Goal: Check status: Check status

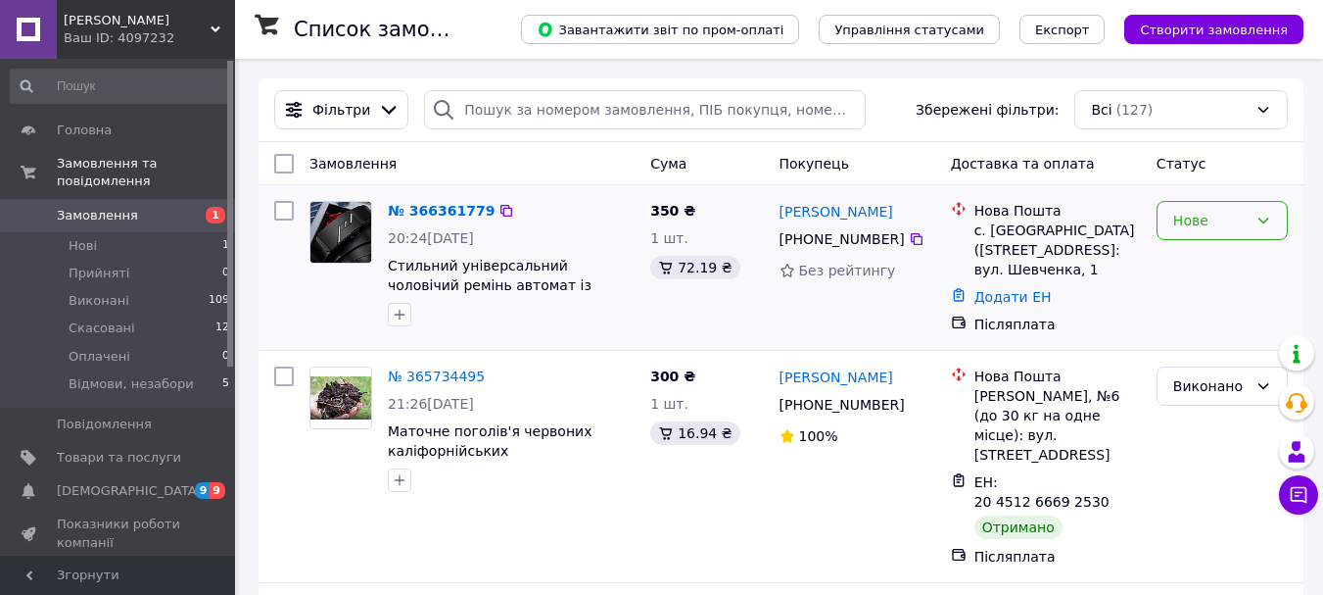
click at [1218, 226] on div "Нове" at bounding box center [1211, 221] width 74 height 22
click at [1197, 264] on li "Прийнято" at bounding box center [1222, 263] width 129 height 35
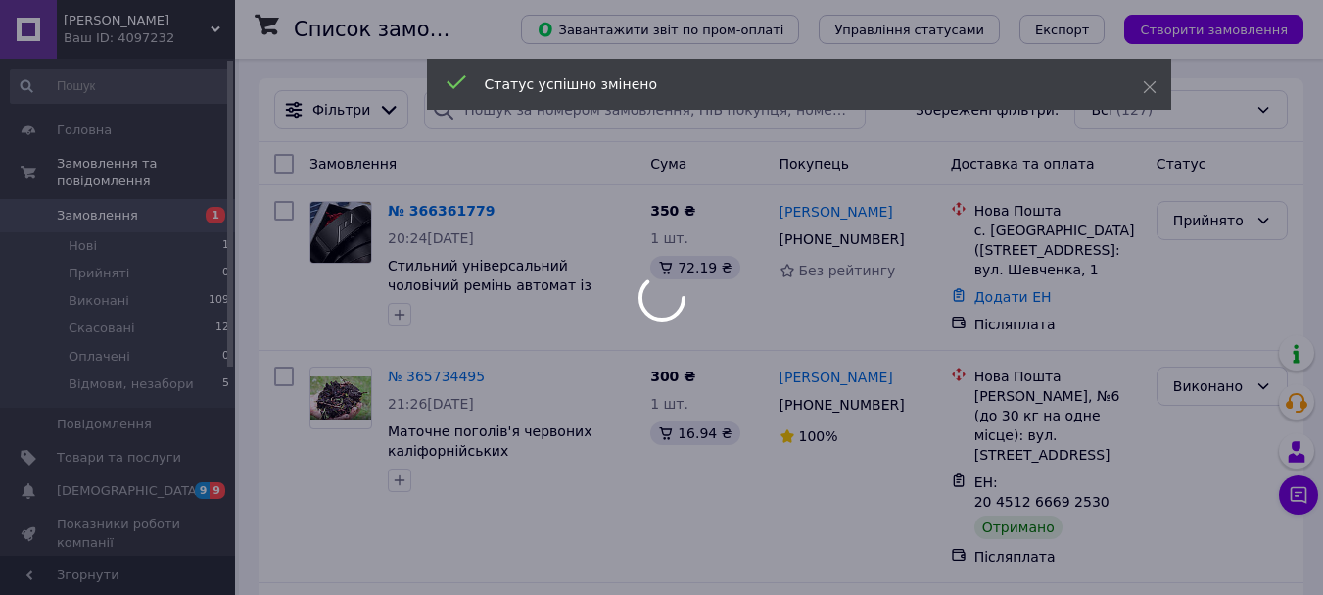
click at [436, 215] on div at bounding box center [661, 297] width 1323 height 595
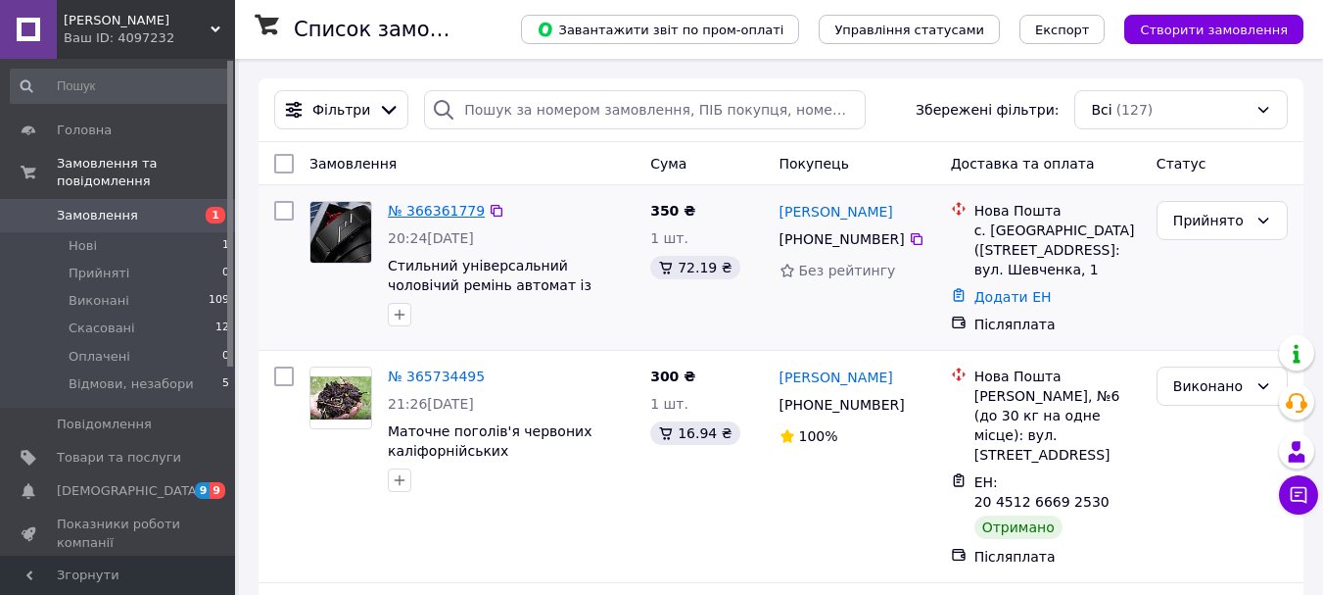
click at [436, 215] on link "№ 366361779" at bounding box center [436, 211] width 97 height 16
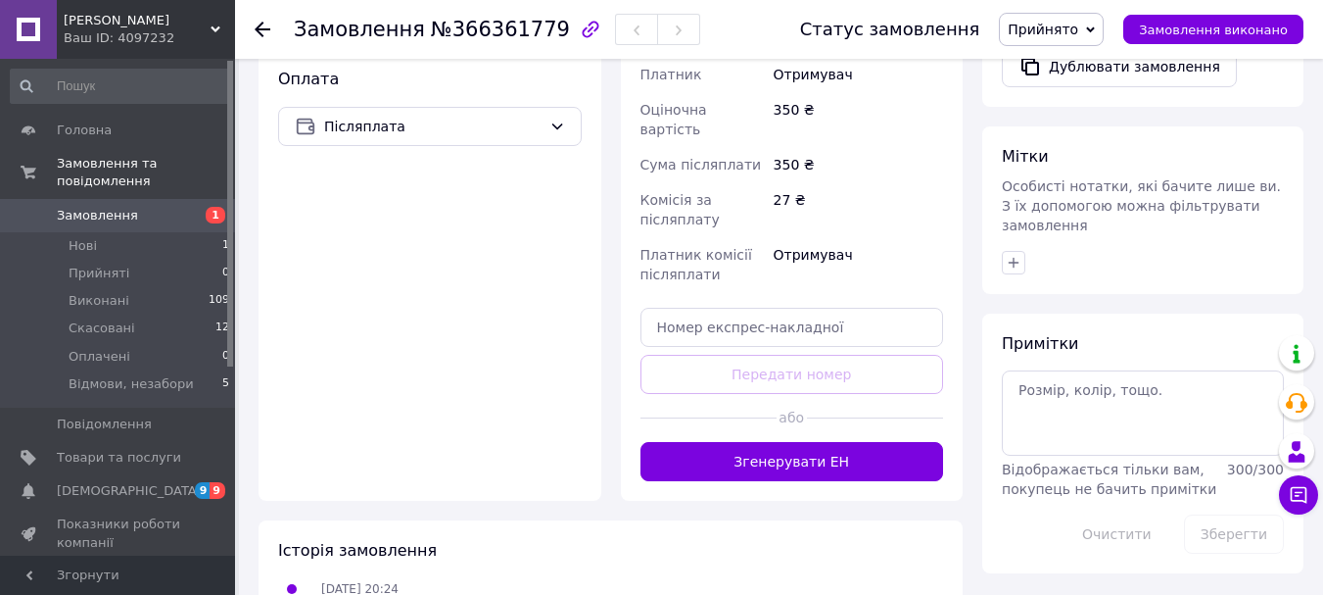
scroll to position [836, 0]
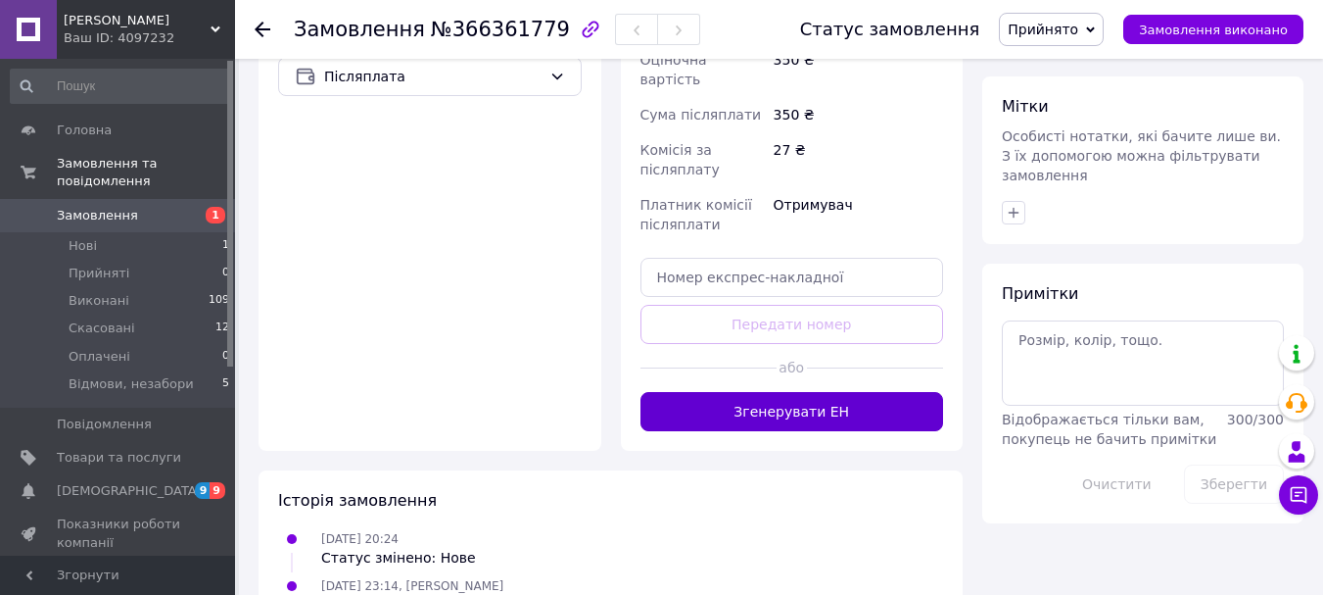
click at [751, 392] on button "Згенерувати ЕН" at bounding box center [793, 411] width 304 height 39
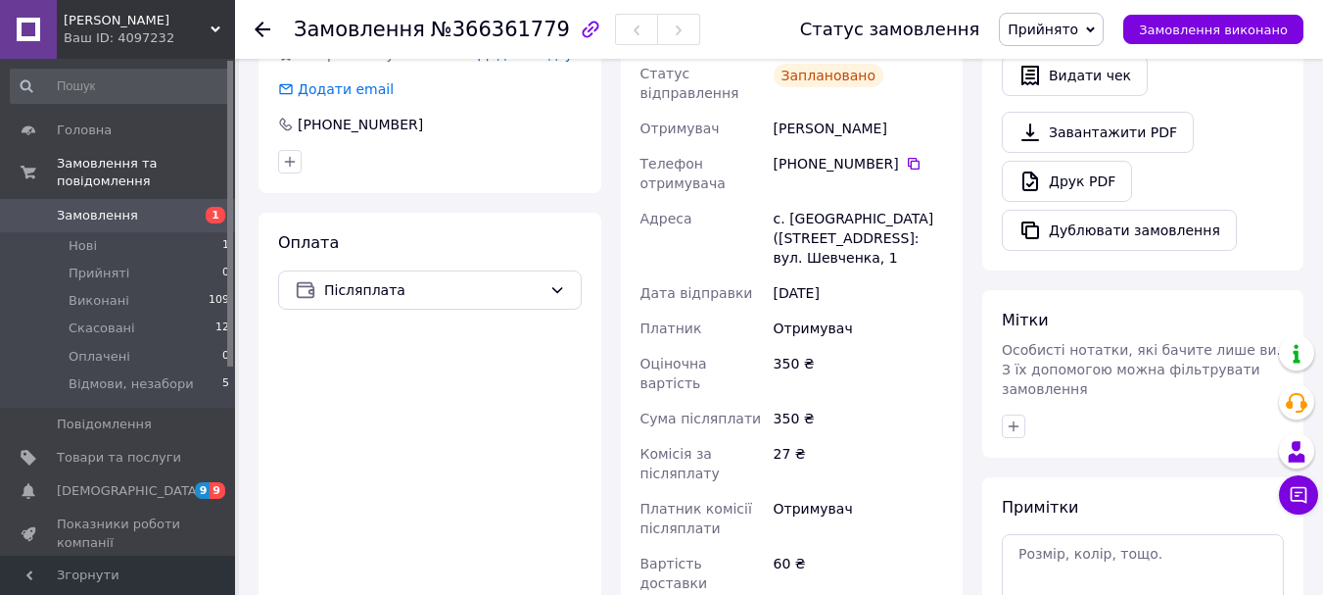
scroll to position [444, 0]
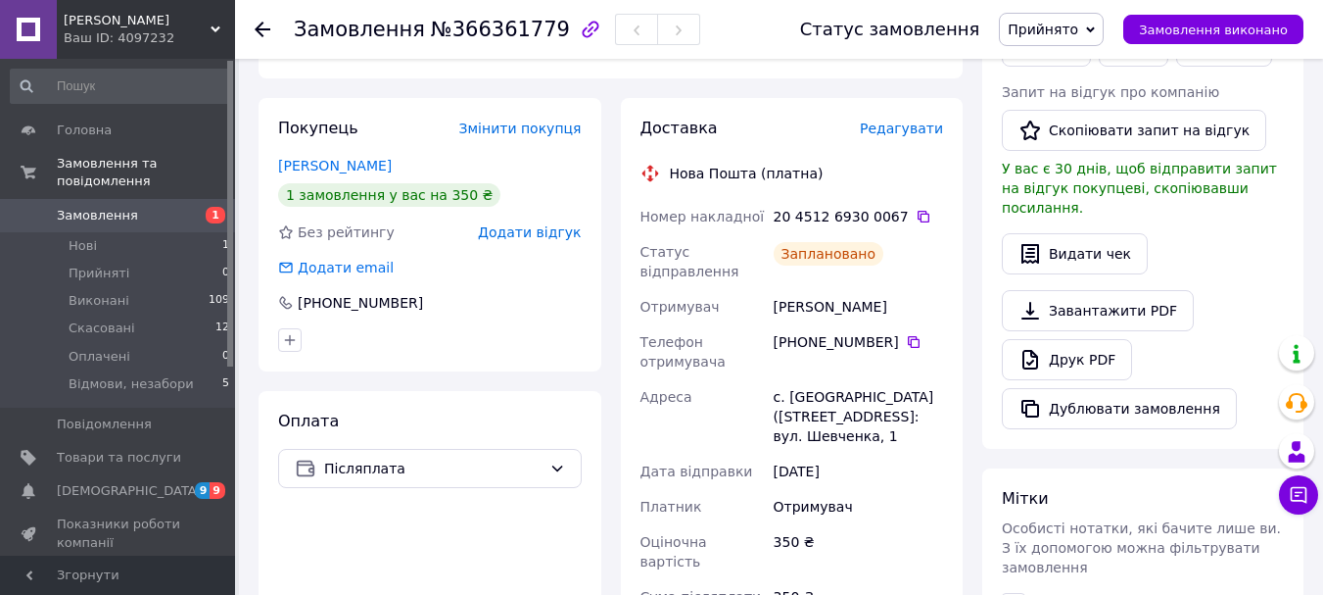
drag, startPoint x: 764, startPoint y: 268, endPoint x: 903, endPoint y: 268, distance: 139.1
click at [903, 268] on div "Номер накладної 20 4512 6930 0067   Статус відправлення Заплановано Отримувач […" at bounding box center [793, 489] width 312 height 580
copy div "Отримувач [PERSON_NAME]"
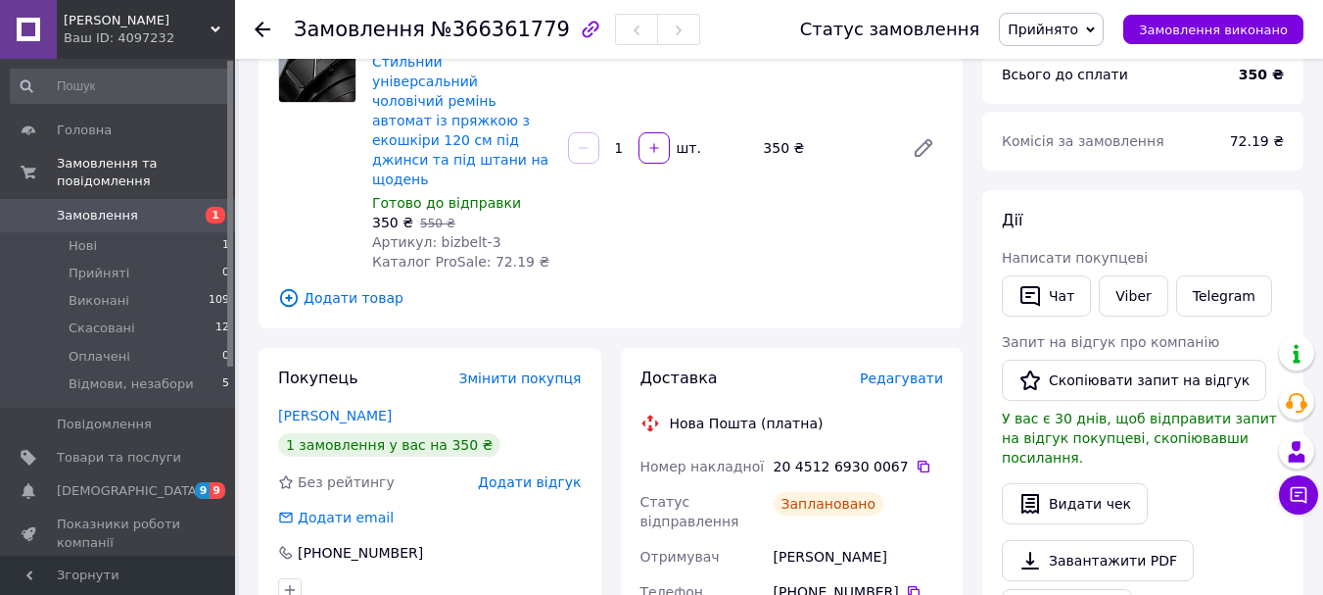
scroll to position [294, 0]
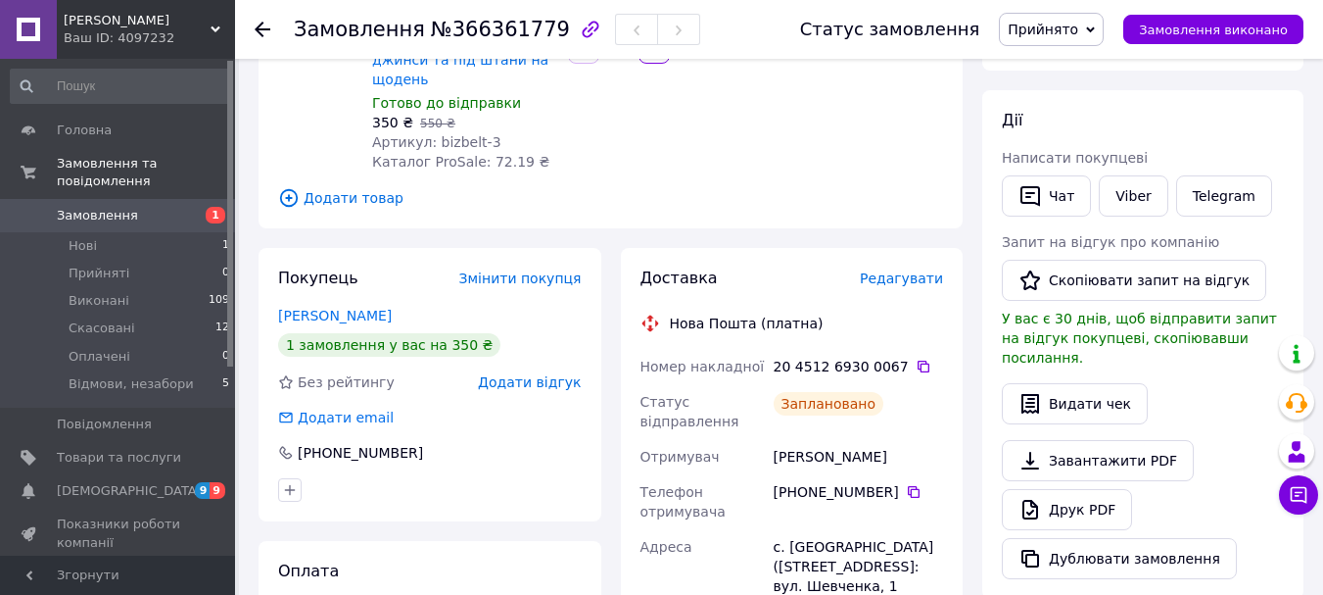
click at [261, 30] on use at bounding box center [263, 30] width 16 height 16
